Goal: Navigation & Orientation: Find specific page/section

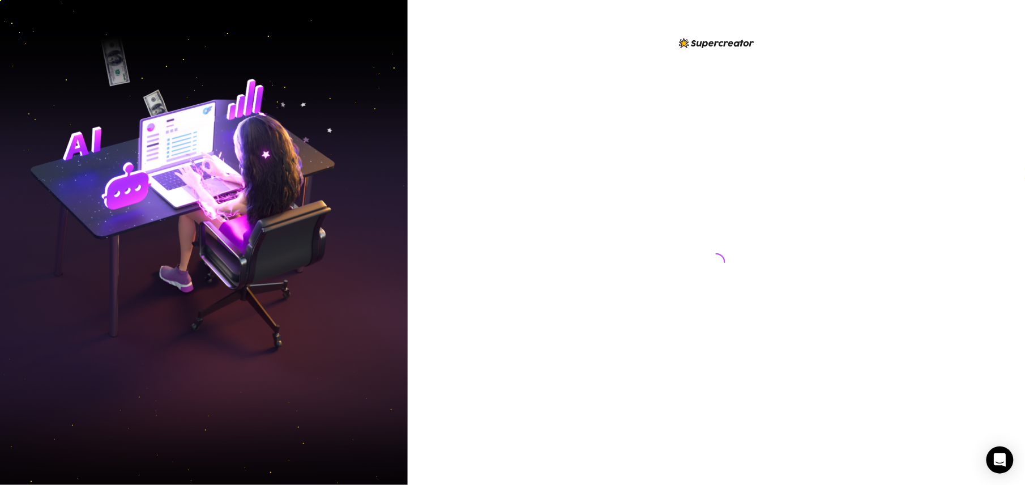
drag, startPoint x: 966, startPoint y: 54, endPoint x: 951, endPoint y: 0, distance: 56.3
click at [966, 54] on div at bounding box center [716, 242] width 617 height 485
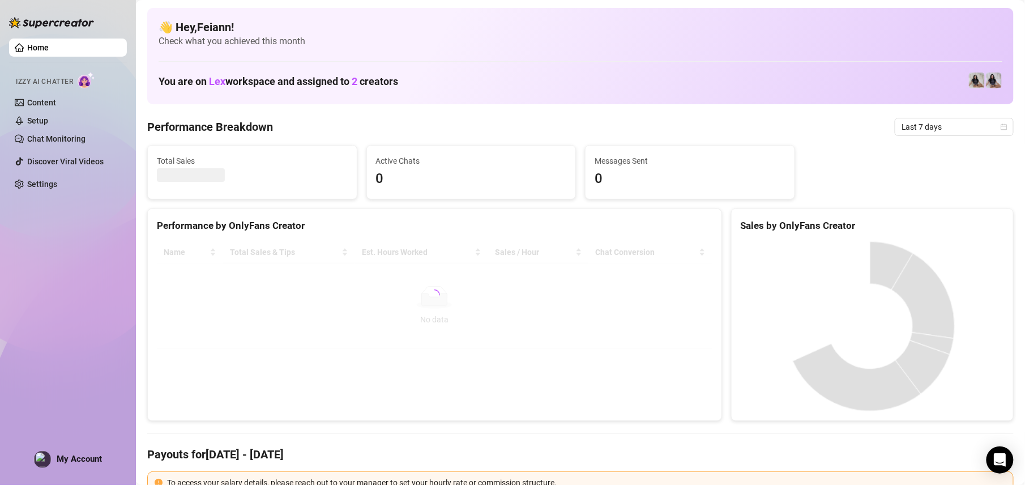
click at [478, 377] on div "Performance by OnlyFans Creator Name Total Sales & Tips Est. Hours Worked Sales…" at bounding box center [434, 314] width 575 height 213
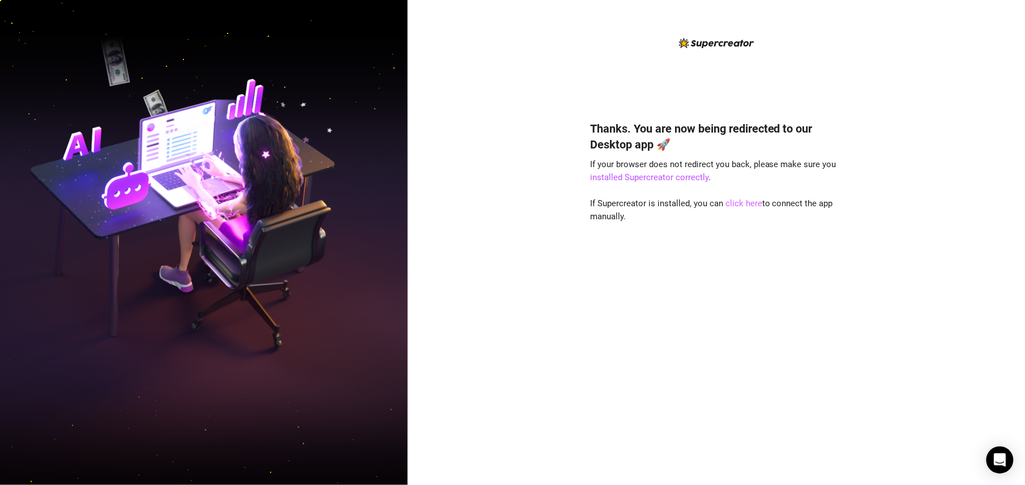
click at [745, 203] on link "click here" at bounding box center [744, 203] width 37 height 10
